Goal: Information Seeking & Learning: Learn about a topic

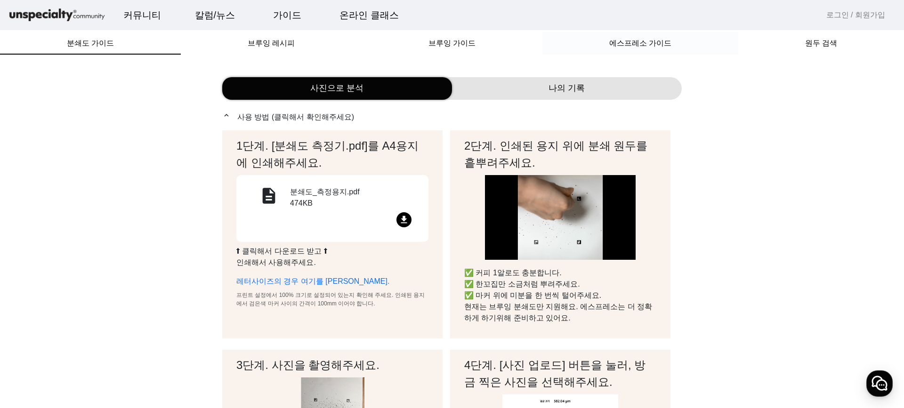
click at [639, 42] on span "에스프레소 가이드" at bounding box center [640, 44] width 62 height 8
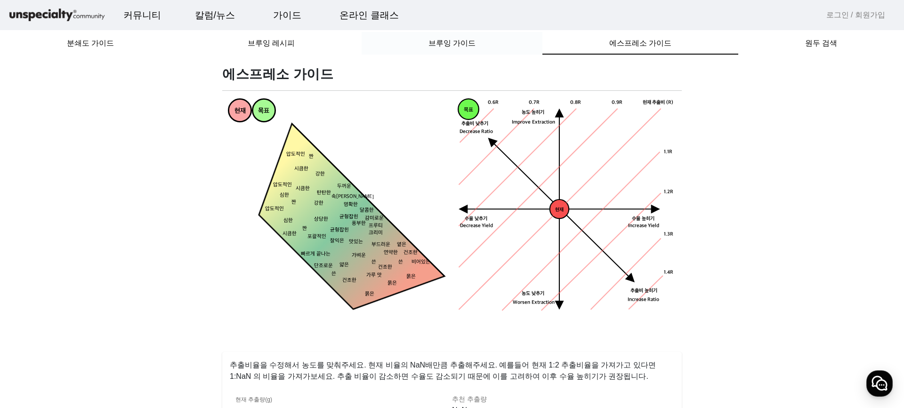
click at [452, 40] on span "브루잉 가이드" at bounding box center [451, 44] width 47 height 8
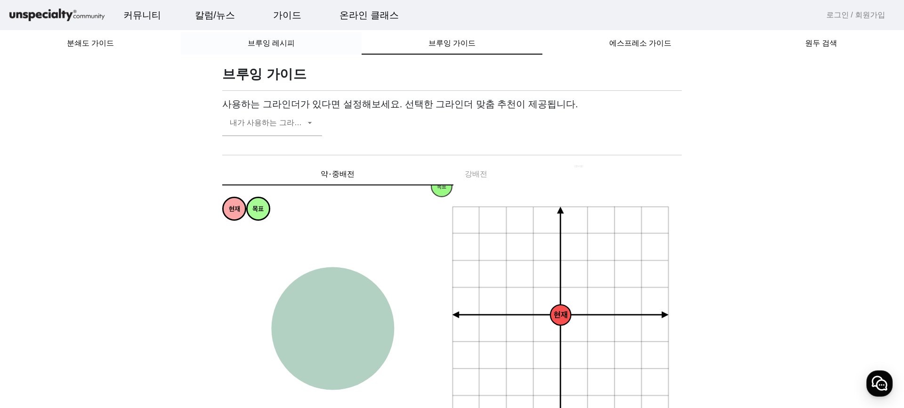
click at [266, 41] on span "브루잉 레시피" at bounding box center [271, 44] width 47 height 8
